Goal: Use online tool/utility: Utilize a website feature to perform a specific function

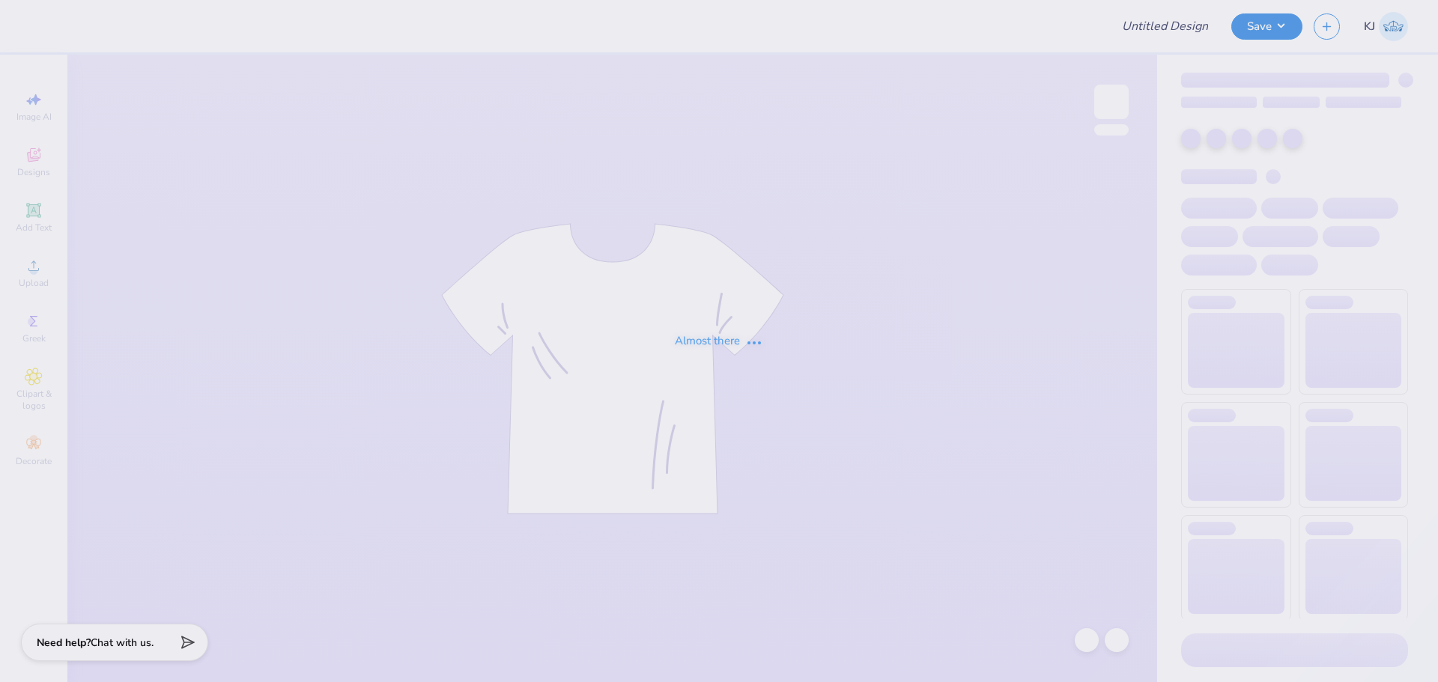
type input "GPHI Homecoming"
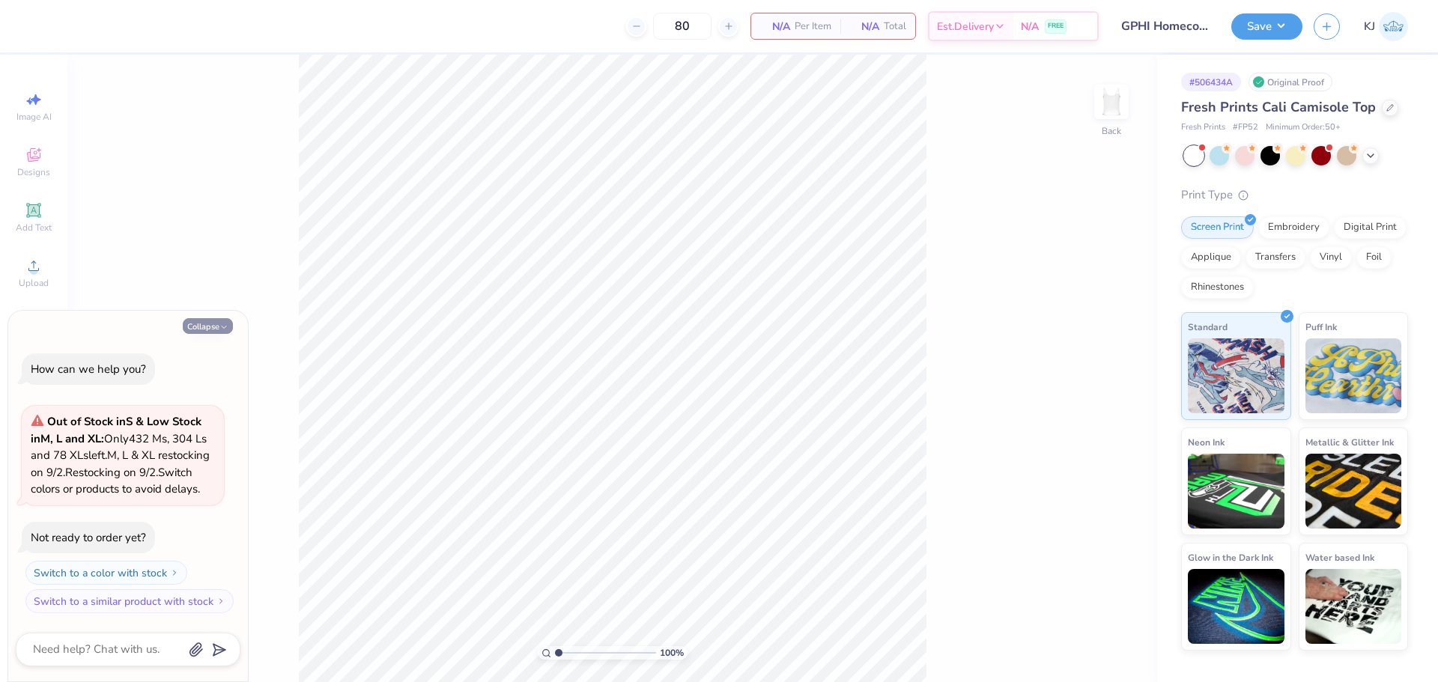
click at [216, 318] on button "Collapse" at bounding box center [208, 326] width 50 height 16
type textarea "x"
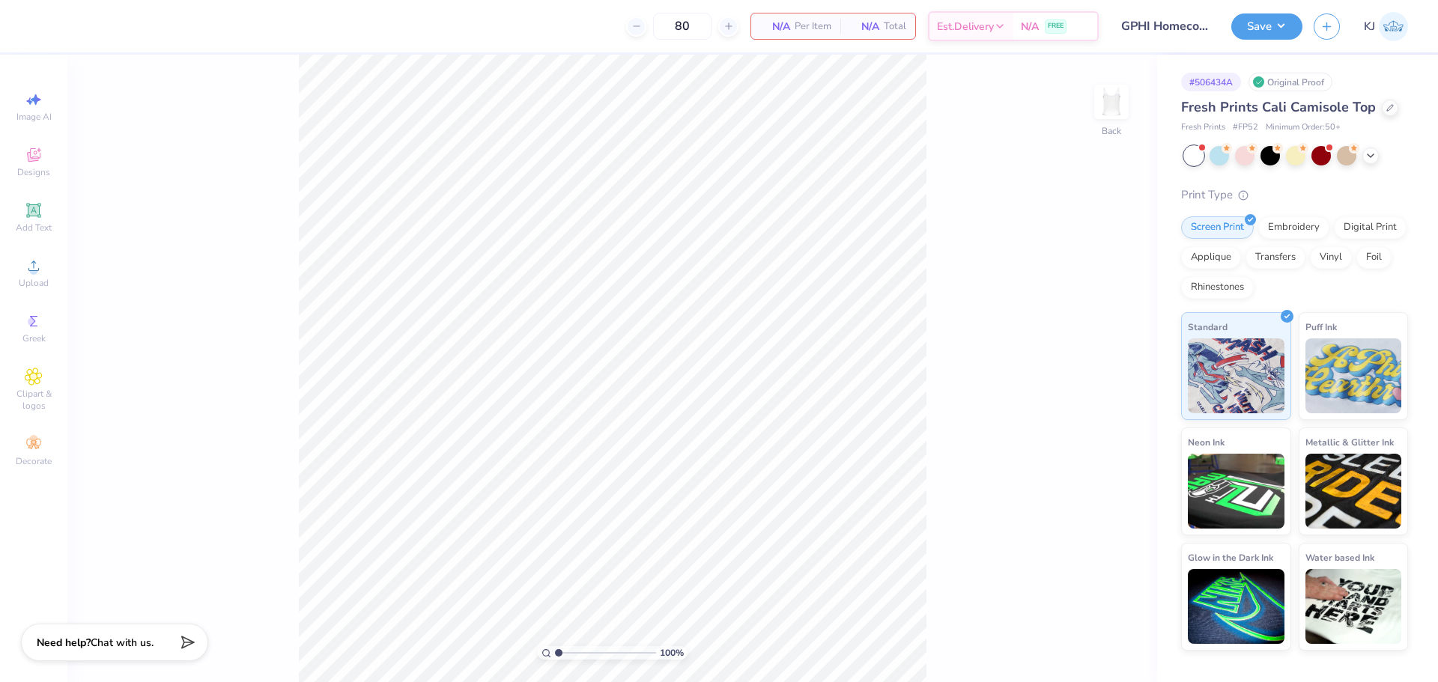
click at [40, 301] on div "Image AI Designs Add Text Upload Greek Clipart & logos Decorate" at bounding box center [33, 279] width 52 height 389
click at [35, 275] on div "Upload" at bounding box center [33, 273] width 52 height 44
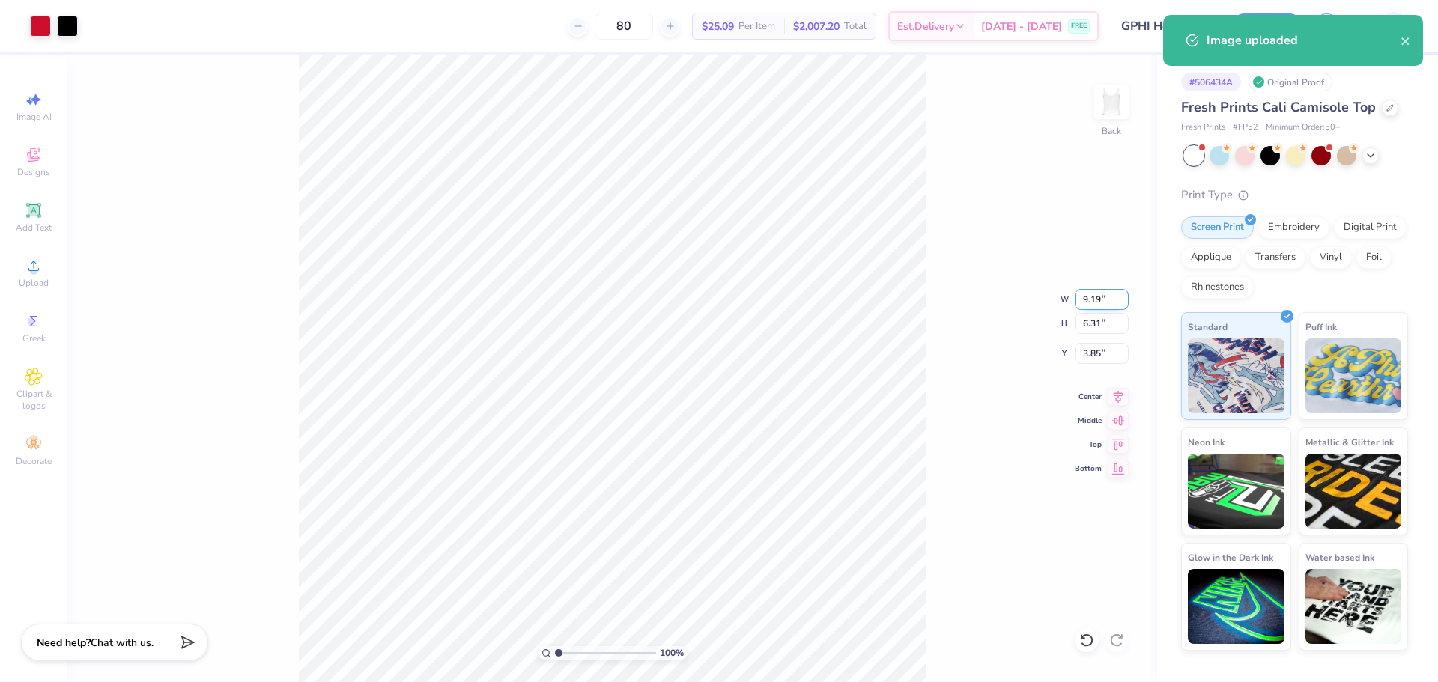
click at [1077, 300] on input "9.19" at bounding box center [1102, 299] width 54 height 21
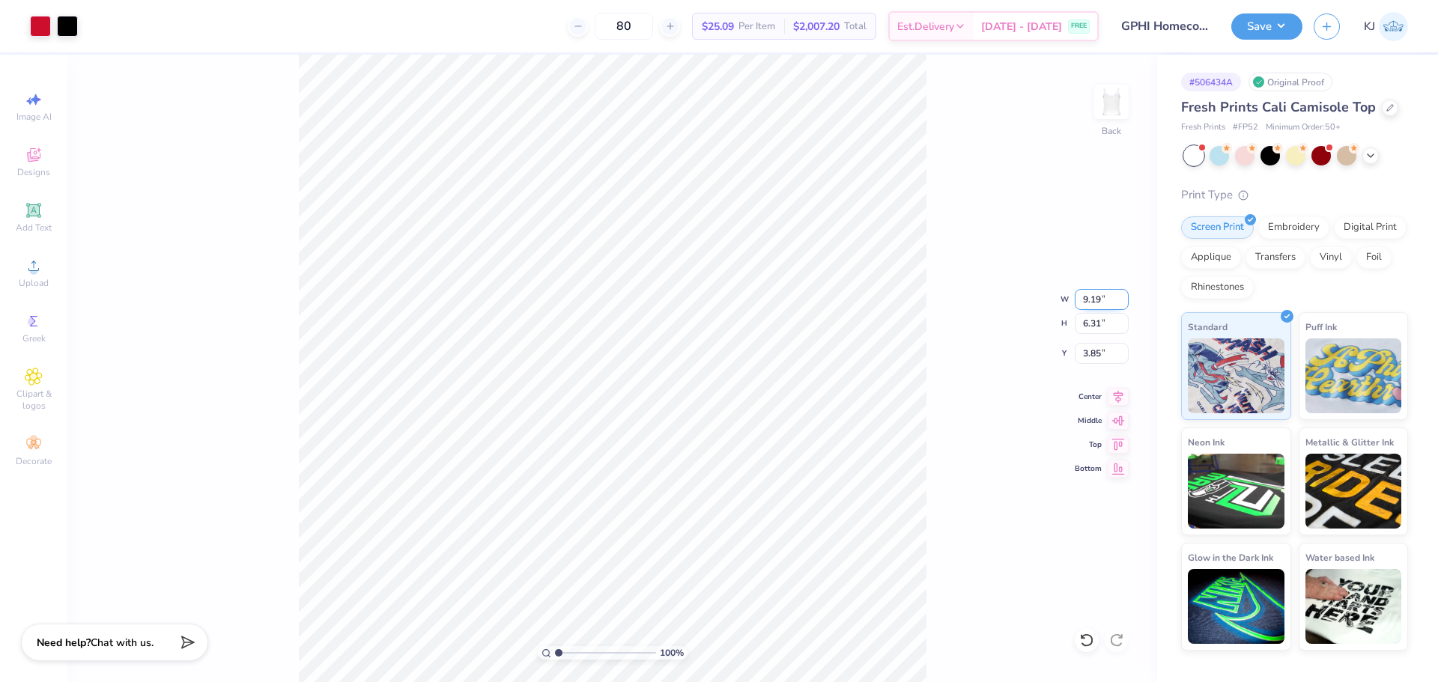
click at [1077, 300] on input "9.19" at bounding box center [1102, 299] width 54 height 21
type input "9.00"
type input "6.18"
type input "3.91"
click at [933, 396] on div "100 % Back W 9.00 9.00 " H 6.18 6.18 " Y 3.91 3.91 " Center [GEOGRAPHIC_DATA]" at bounding box center [612, 369] width 1090 height 628
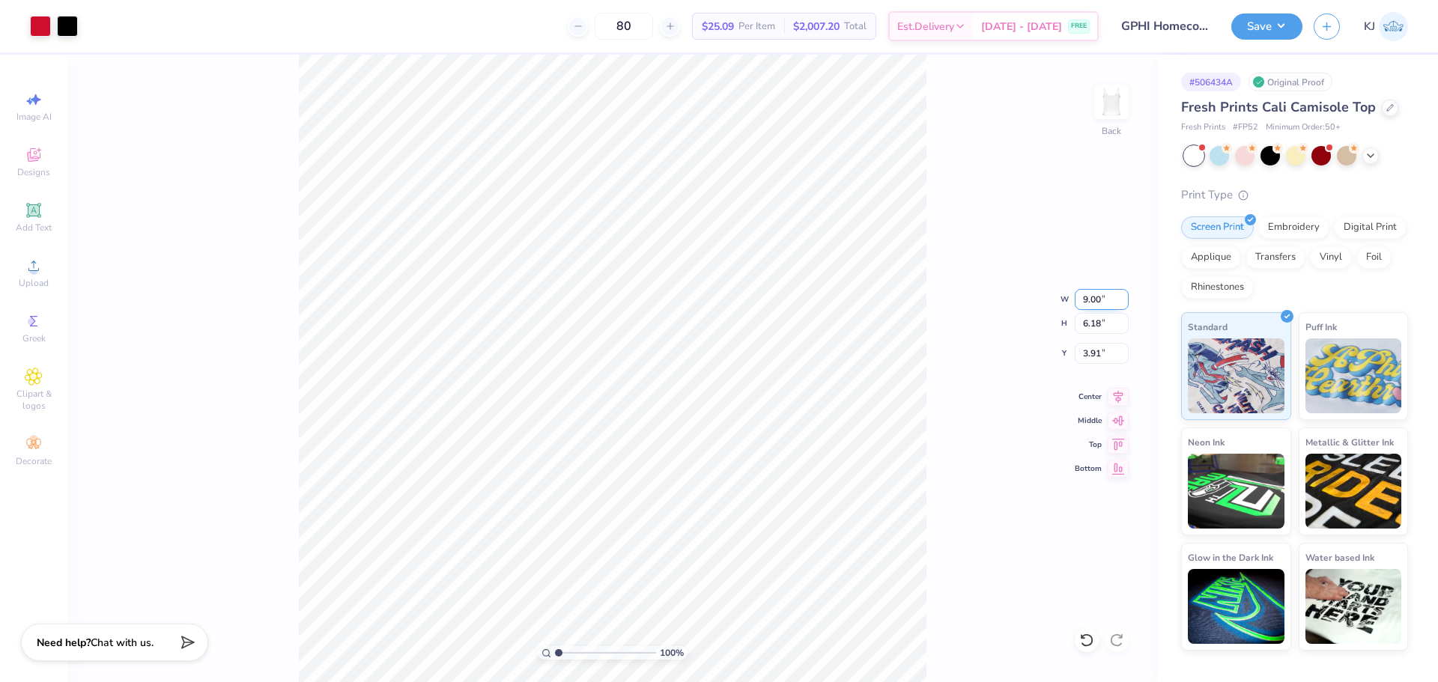
click at [1085, 299] on input "9.00" at bounding box center [1102, 299] width 54 height 21
type input "7.00"
type input "4.80"
type input "4.60"
